Goal: Task Accomplishment & Management: Manage account settings

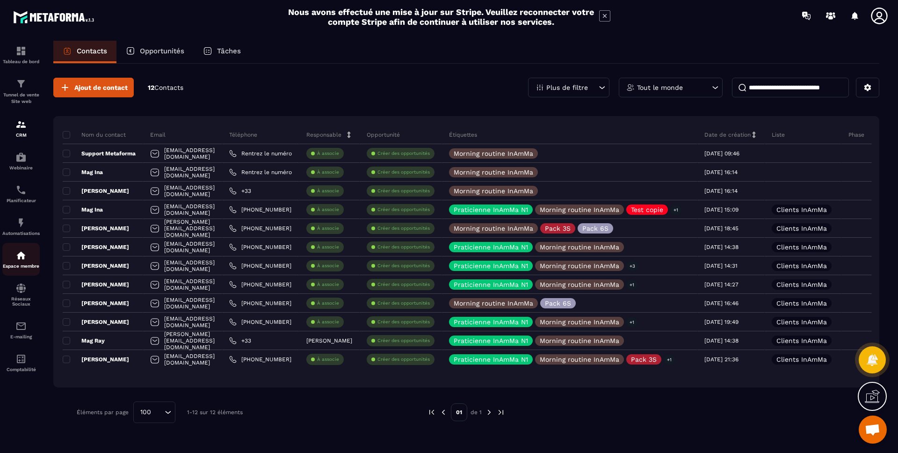
click at [28, 256] on div "Espace membre" at bounding box center [20, 259] width 37 height 19
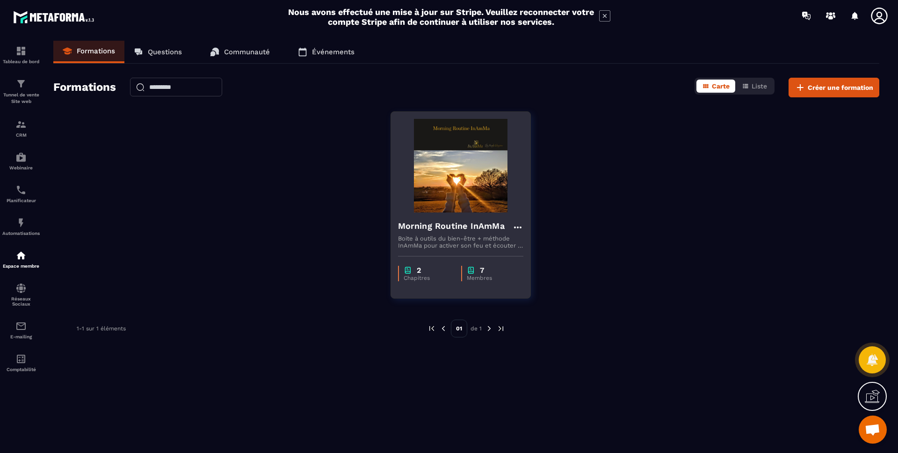
click at [478, 226] on h4 "Morning Routine InAmMa" at bounding box center [451, 225] width 107 height 13
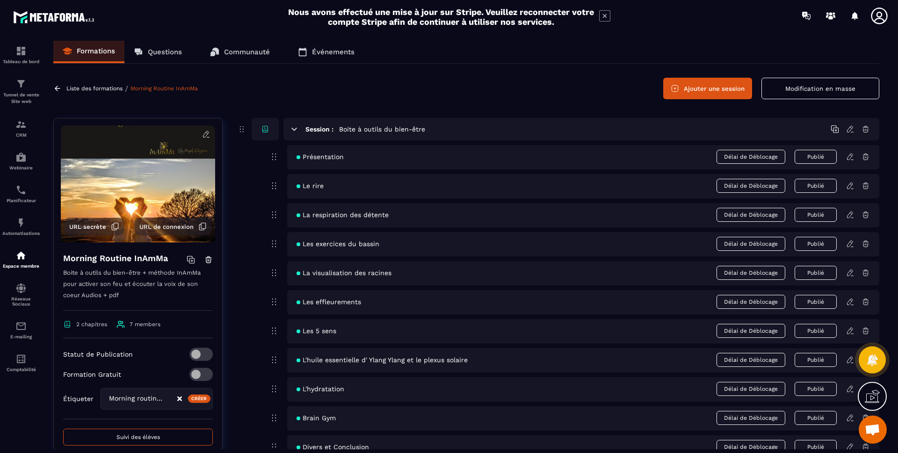
click at [166, 222] on button "URL de connexion" at bounding box center [173, 227] width 77 height 18
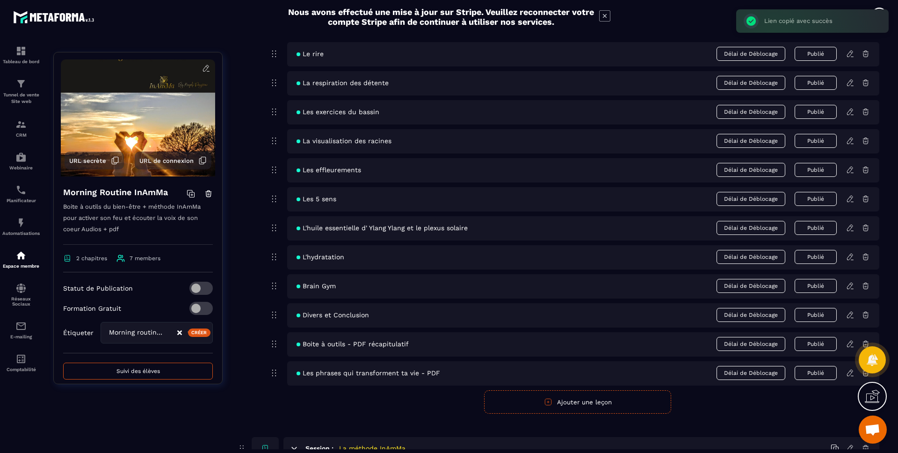
scroll to position [135, 0]
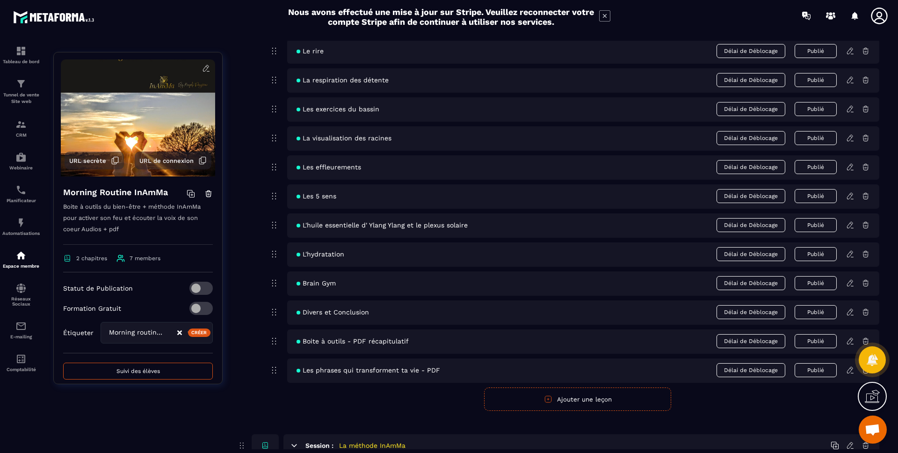
click at [89, 160] on span "URL secrète" at bounding box center [87, 160] width 37 height 7
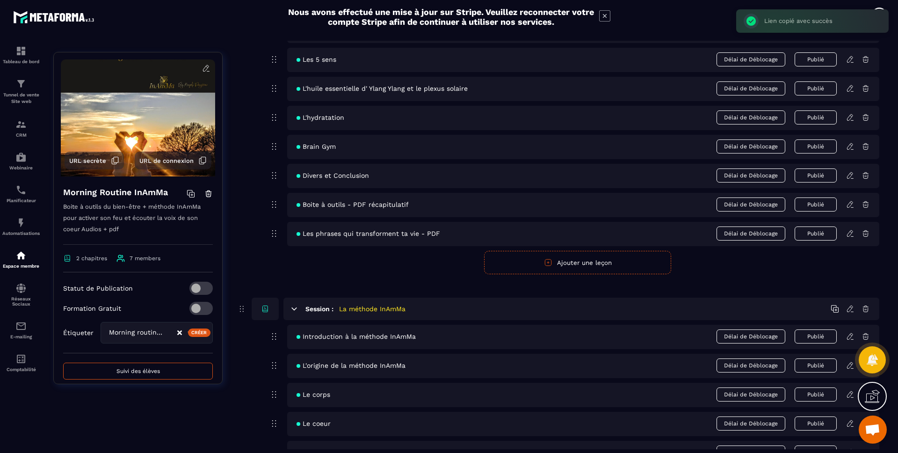
scroll to position [0, 0]
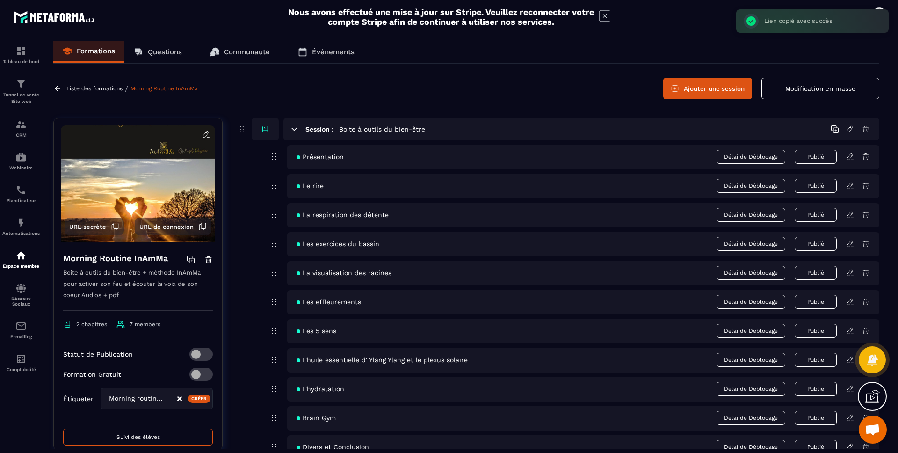
click at [325, 44] on link "Événements" at bounding box center [326, 52] width 75 height 22
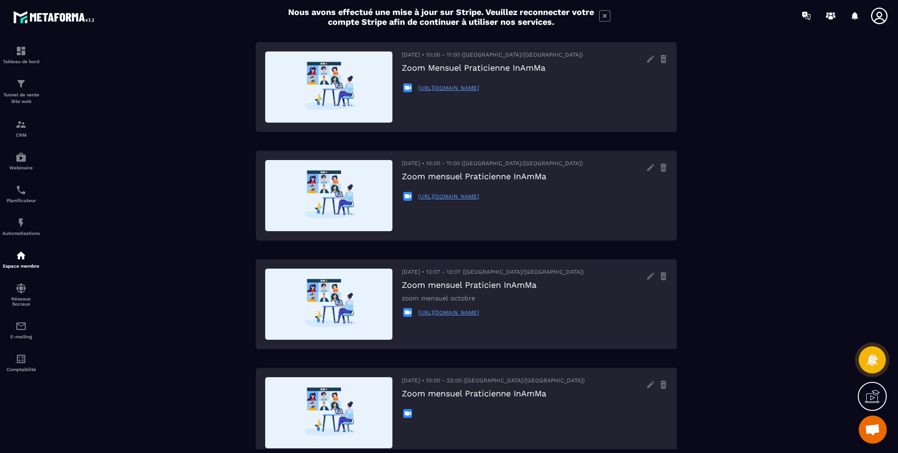
scroll to position [61, 0]
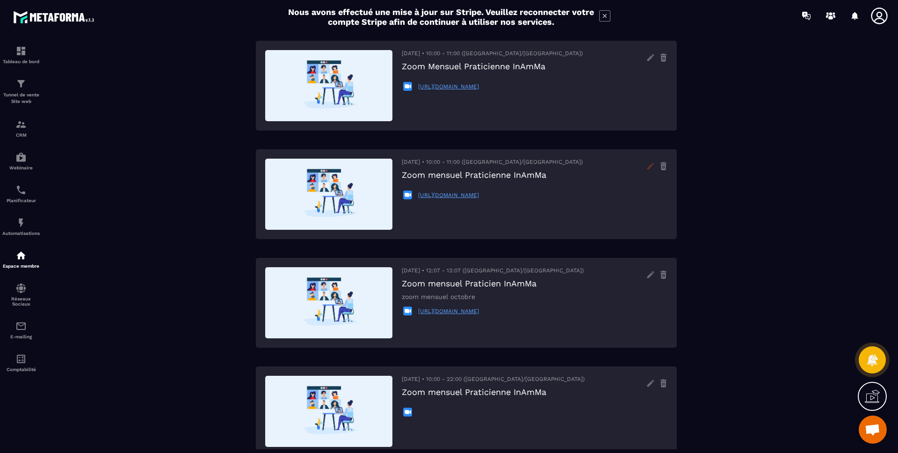
click at [648, 166] on icon at bounding box center [650, 166] width 15 height 15
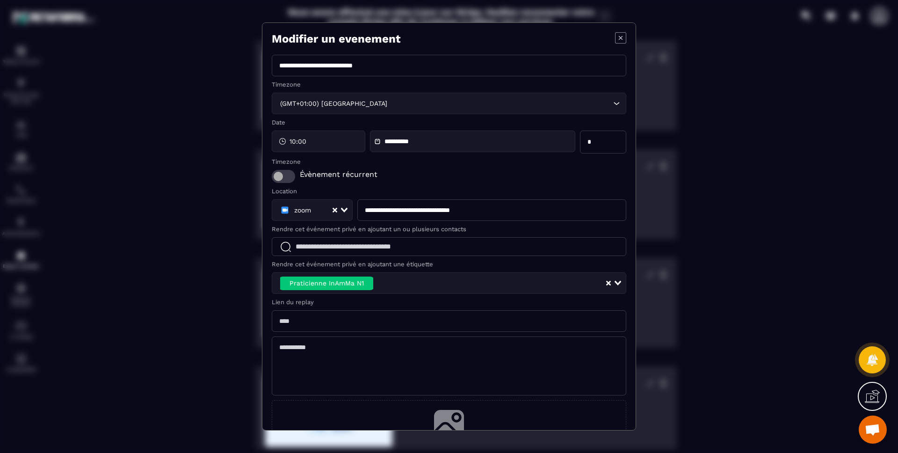
click at [615, 39] on icon "Modal window" at bounding box center [620, 37] width 11 height 11
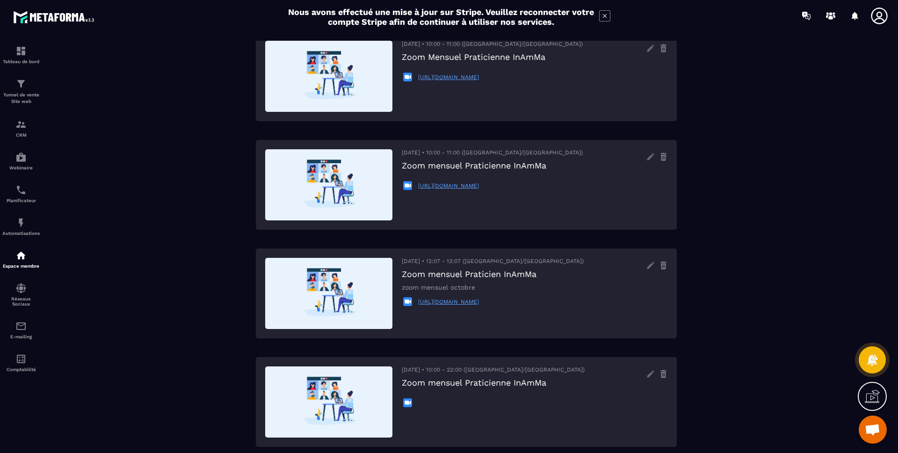
scroll to position [75, 0]
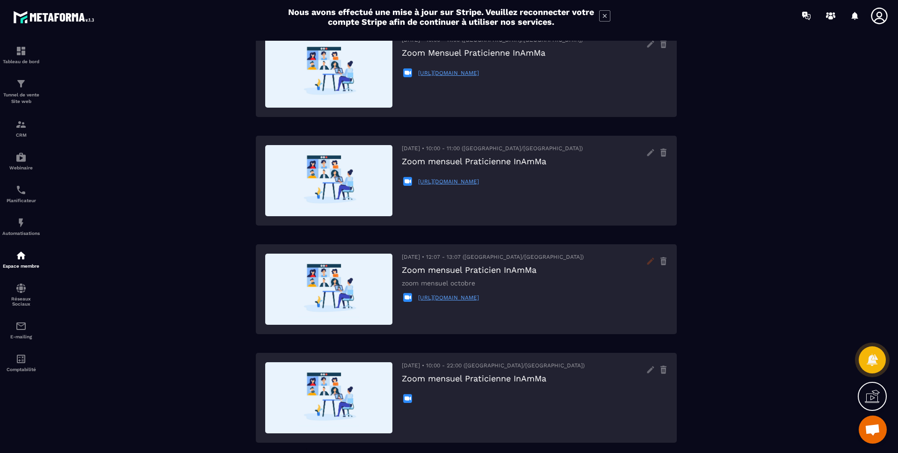
click at [648, 259] on icon at bounding box center [650, 261] width 15 height 15
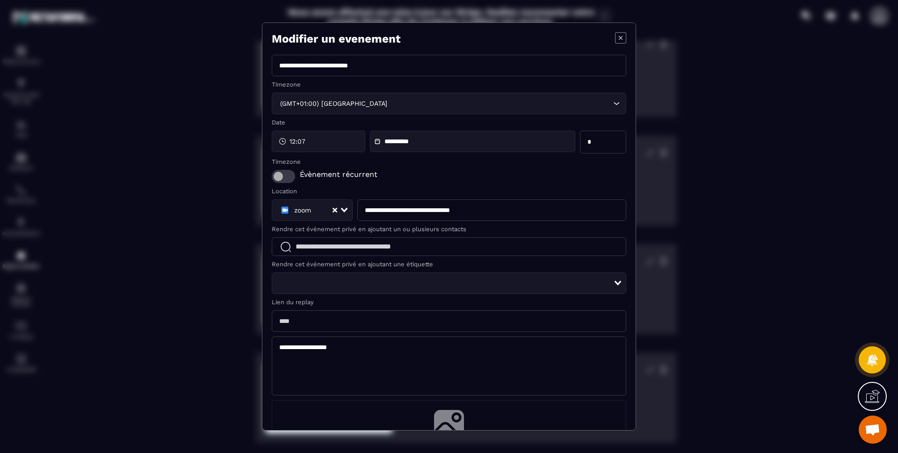
click at [615, 37] on icon "Modal window" at bounding box center [620, 37] width 11 height 11
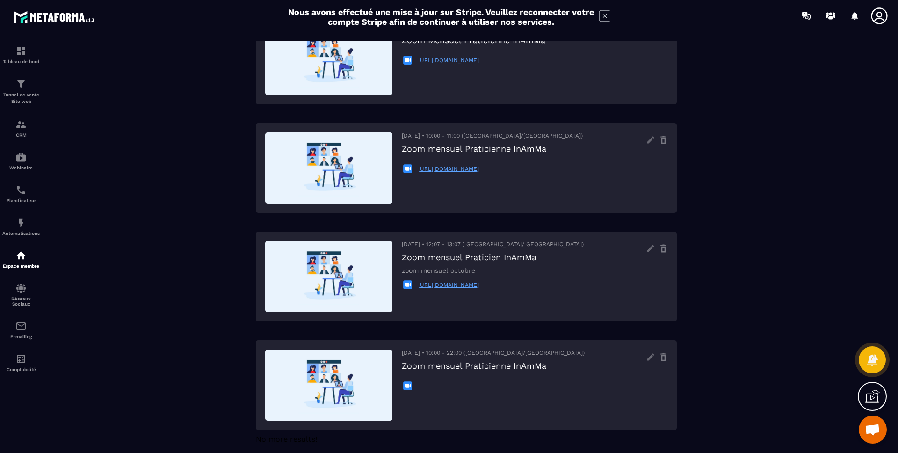
scroll to position [103, 0]
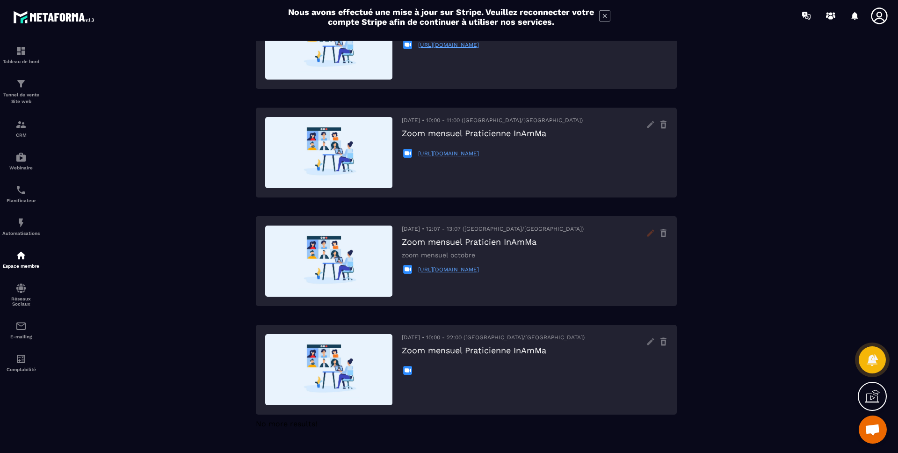
click at [650, 236] on icon at bounding box center [650, 233] width 15 height 15
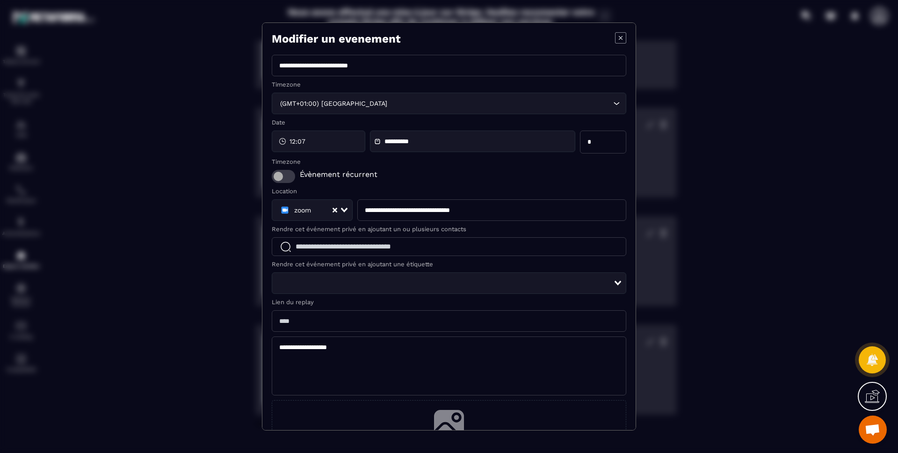
click at [615, 39] on icon "Modal window" at bounding box center [620, 37] width 11 height 11
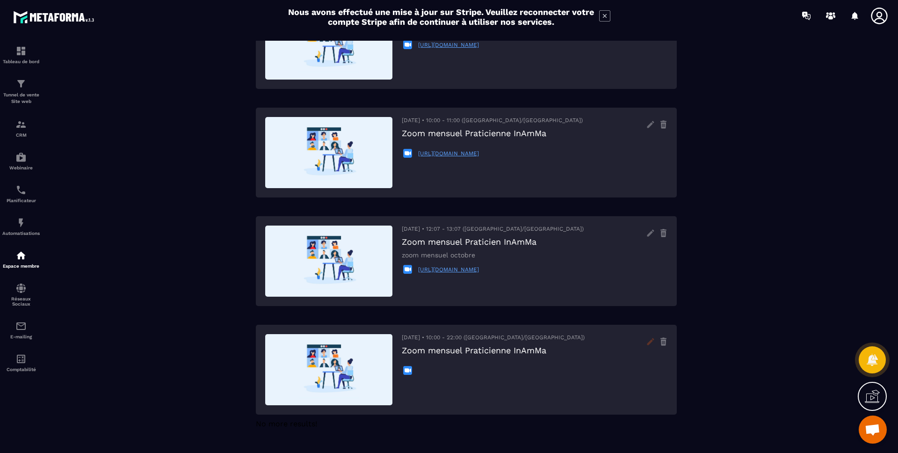
click at [651, 345] on icon at bounding box center [650, 341] width 15 height 15
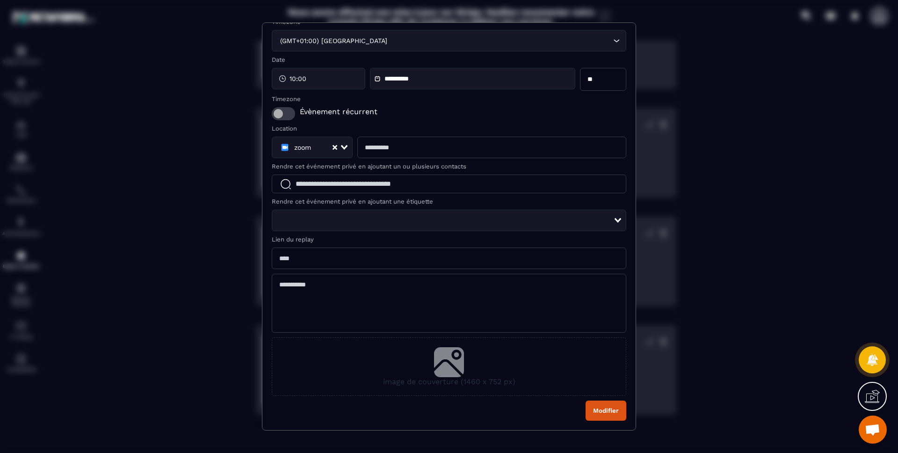
scroll to position [0, 0]
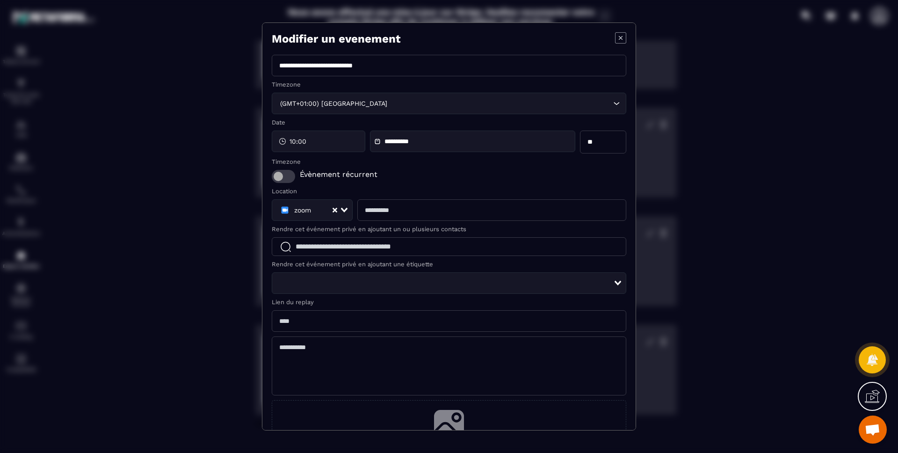
click at [617, 38] on icon "Modal window" at bounding box center [620, 37] width 11 height 11
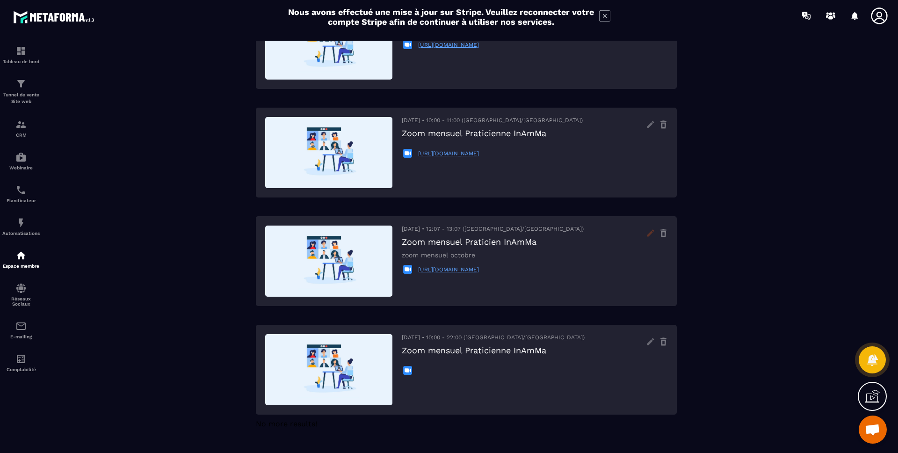
click at [653, 233] on icon at bounding box center [650, 233] width 15 height 15
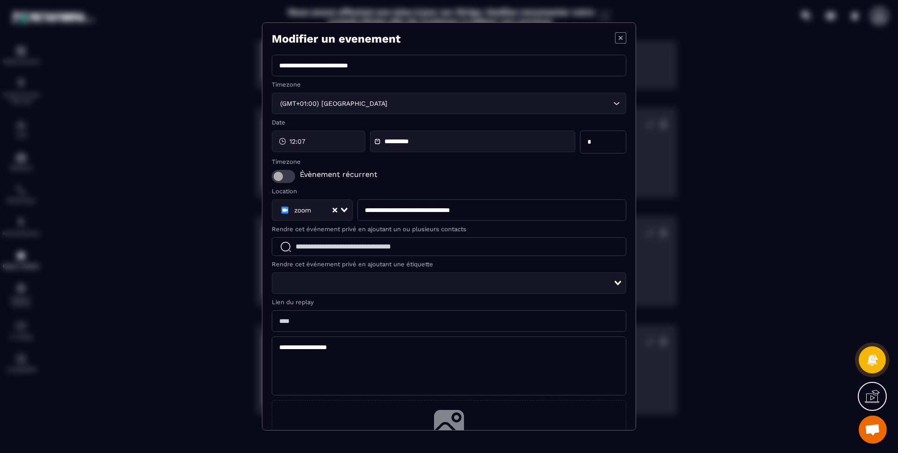
click at [615, 43] on icon "Modal window" at bounding box center [620, 37] width 11 height 11
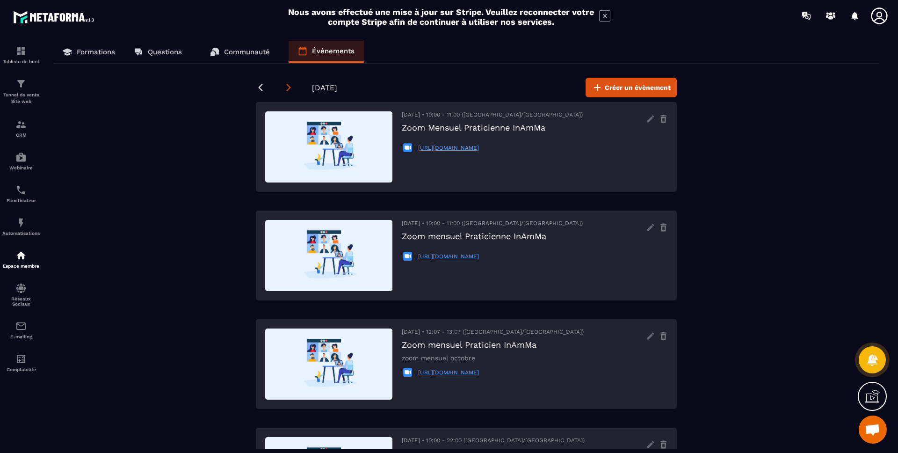
click at [288, 85] on icon at bounding box center [289, 87] width 4 height 7
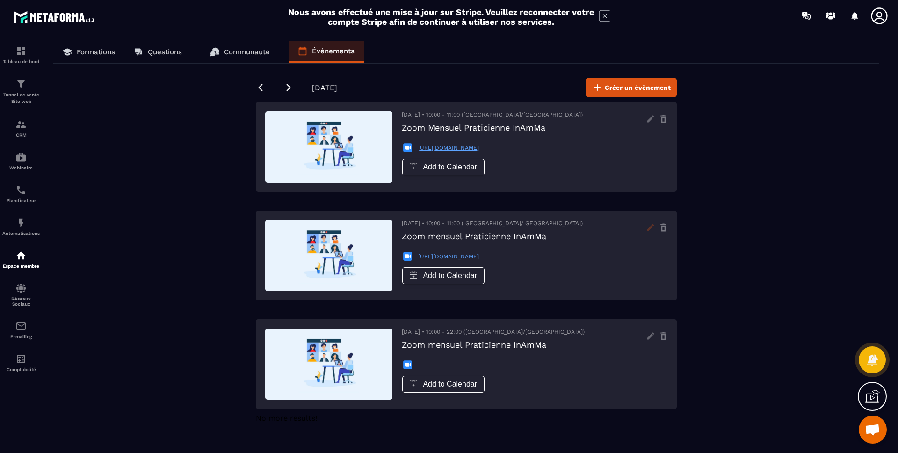
click at [649, 231] on icon at bounding box center [650, 227] width 15 height 15
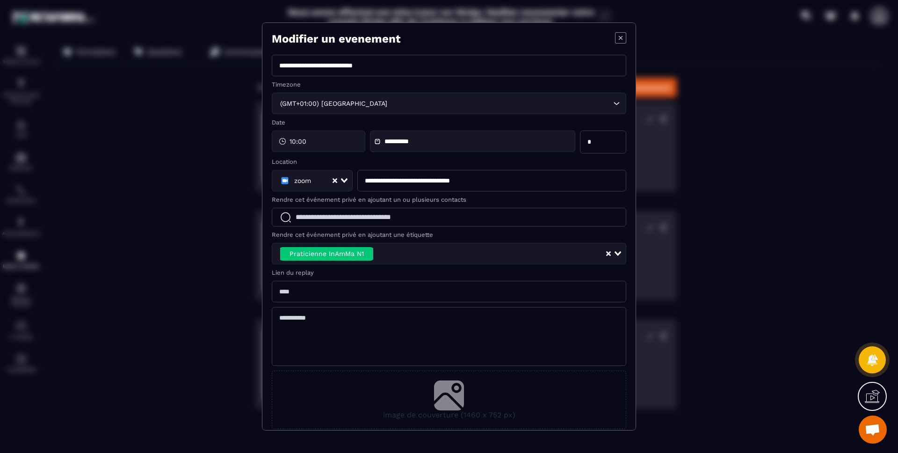
click at [611, 32] on section "**********" at bounding box center [449, 225] width 374 height 407
click at [619, 36] on icon "Modal window" at bounding box center [621, 38] width 4 height 4
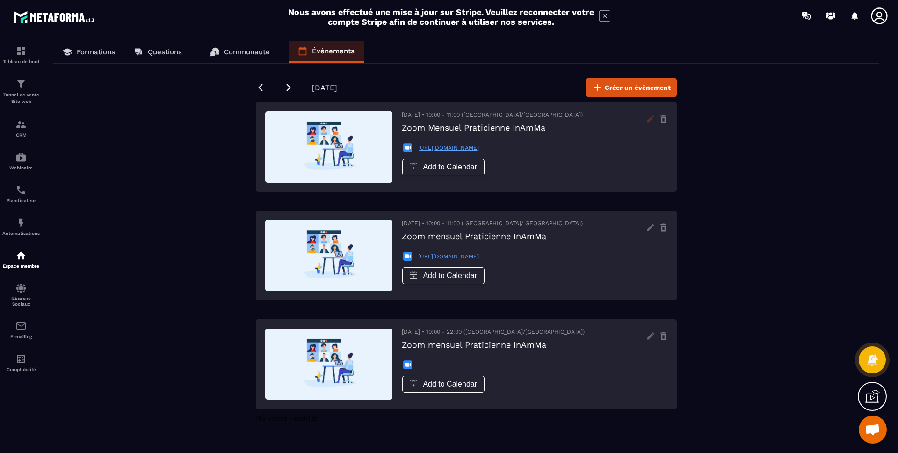
click at [644, 118] on icon at bounding box center [650, 118] width 15 height 15
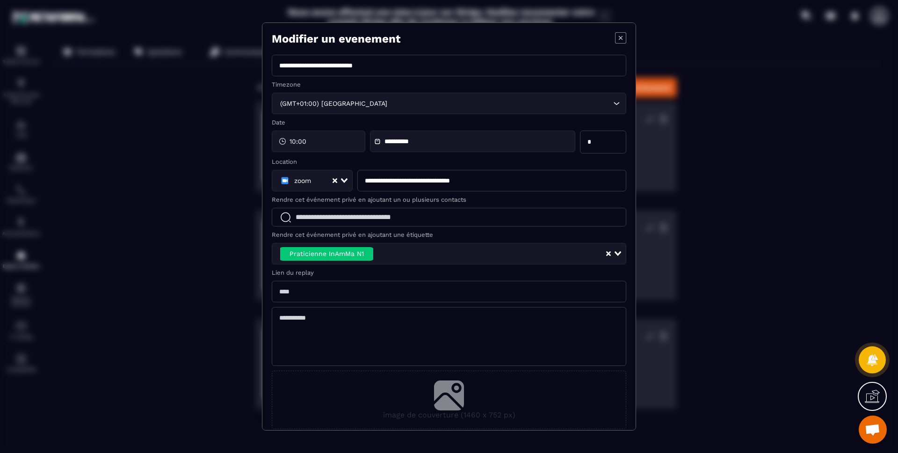
click at [615, 40] on icon "Modal window" at bounding box center [620, 37] width 11 height 11
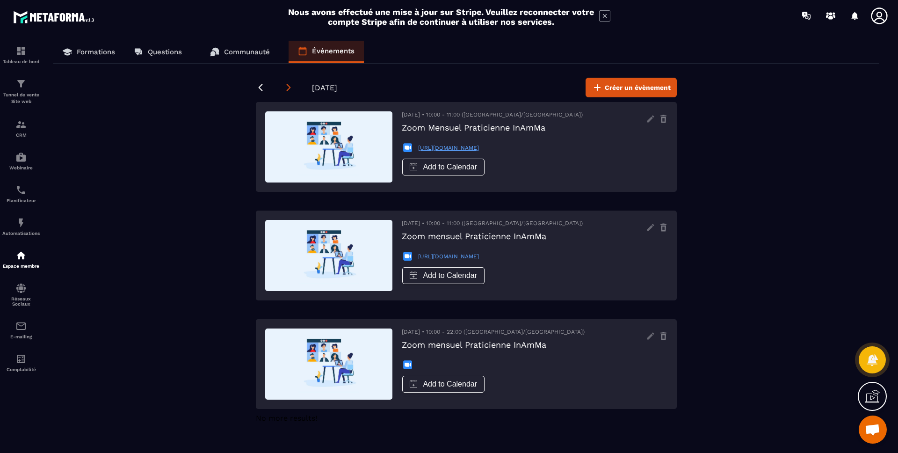
click at [289, 88] on icon at bounding box center [289, 87] width 4 height 7
click at [291, 90] on icon at bounding box center [288, 87] width 9 height 9
click at [287, 88] on icon at bounding box center [288, 87] width 9 height 9
click at [29, 129] on div "CRM" at bounding box center [20, 128] width 37 height 19
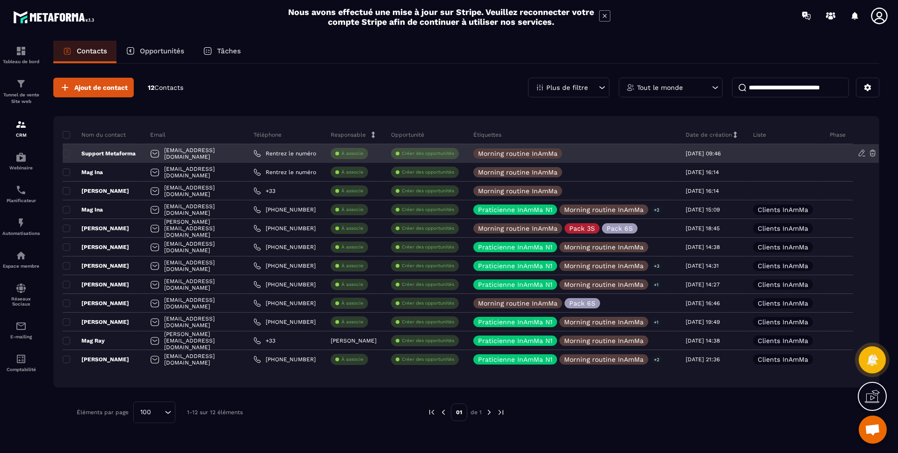
scroll to position [0, 12]
click at [876, 153] on icon at bounding box center [873, 153] width 8 height 8
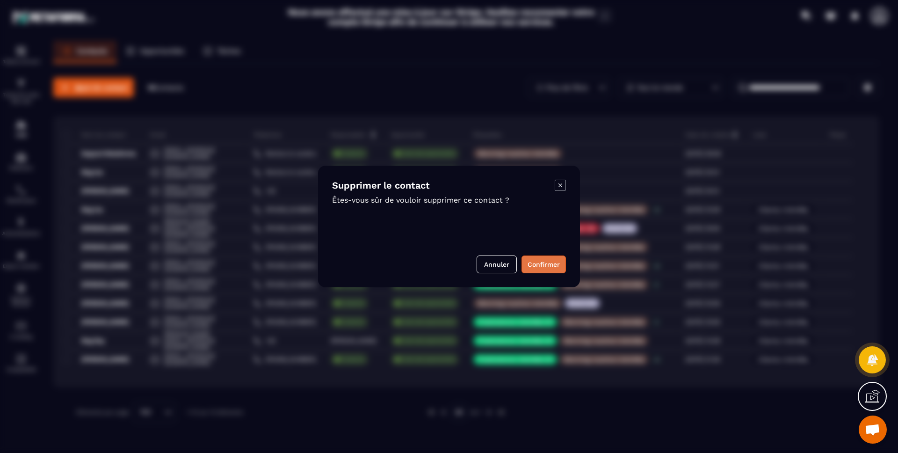
click at [560, 262] on button "Confirmer" at bounding box center [544, 264] width 44 height 18
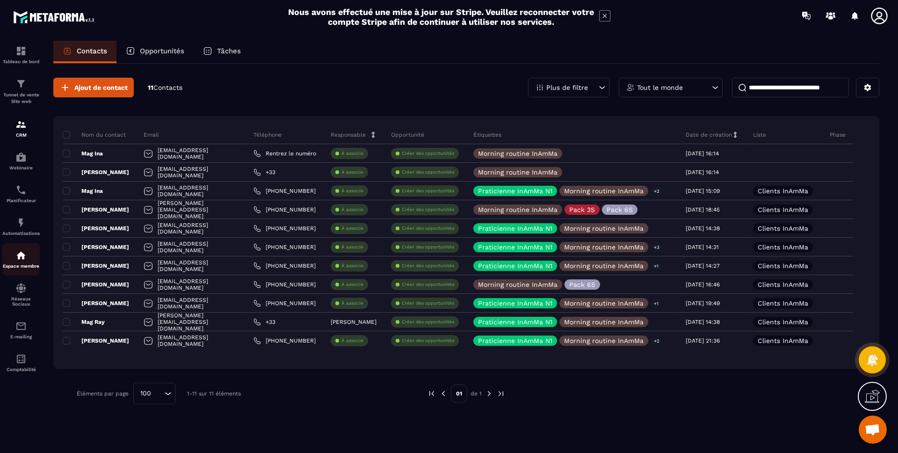
click at [21, 247] on link "Espace membre" at bounding box center [20, 259] width 37 height 33
